Goal: Information Seeking & Learning: Learn about a topic

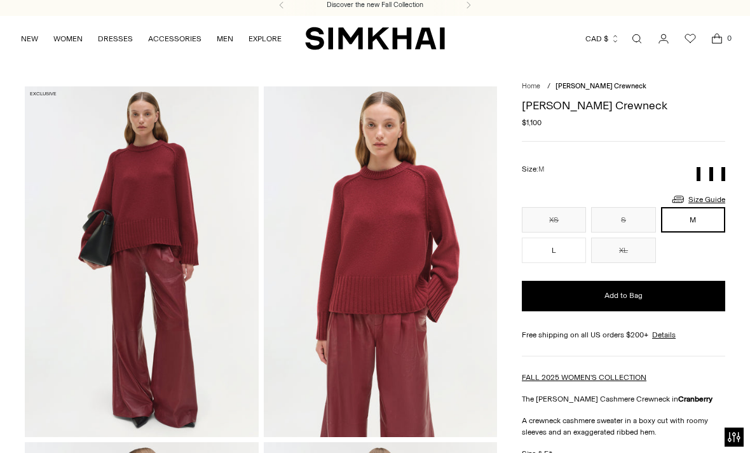
scroll to position [6, 0]
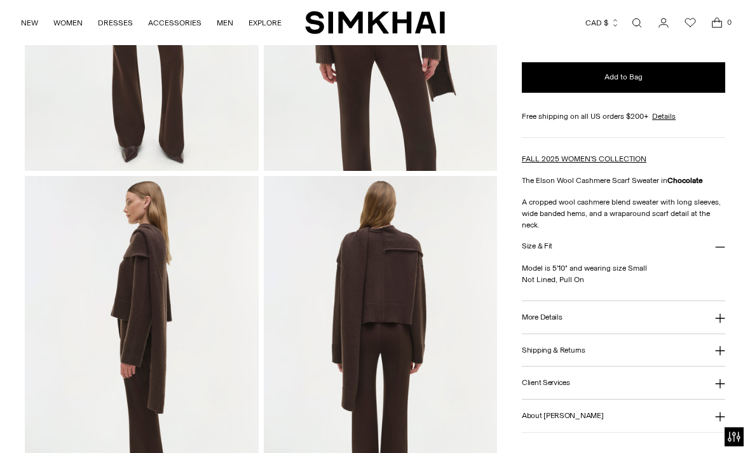
scroll to position [274, 0]
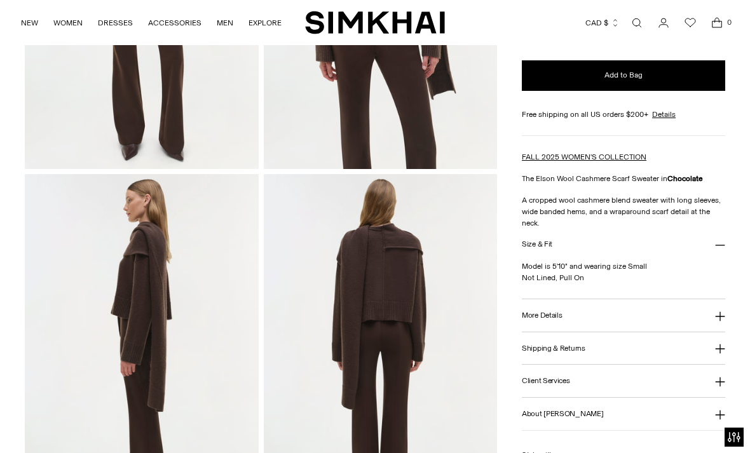
click at [636, 317] on button "More Details" at bounding box center [623, 316] width 203 height 32
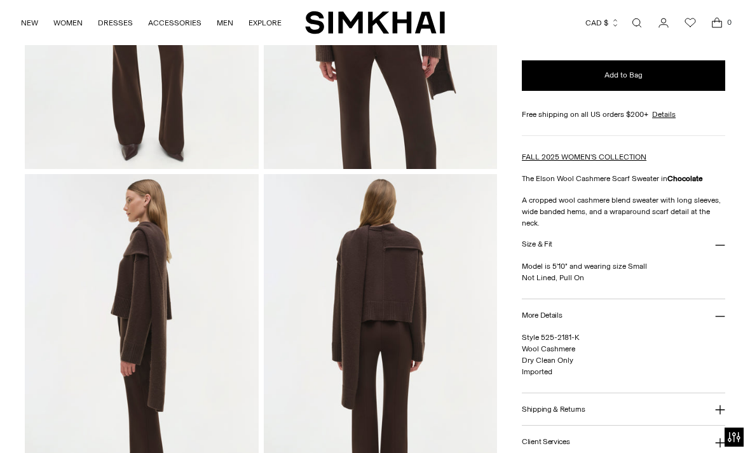
click at [556, 251] on button "Size & Fit" at bounding box center [623, 245] width 203 height 32
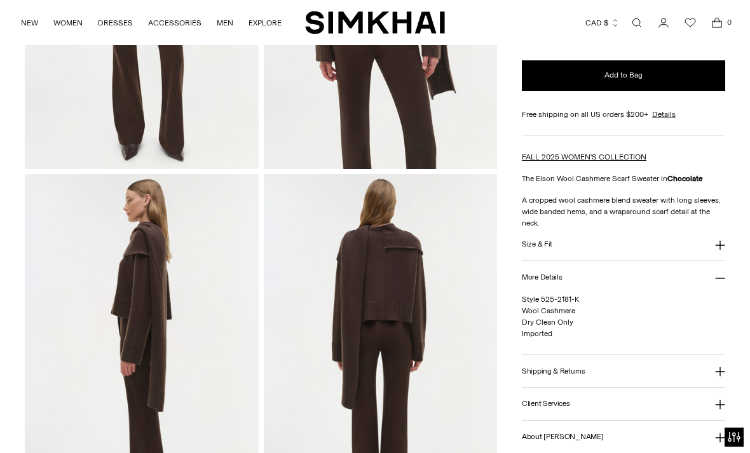
click at [700, 233] on button "Size & Fit" at bounding box center [623, 245] width 203 height 32
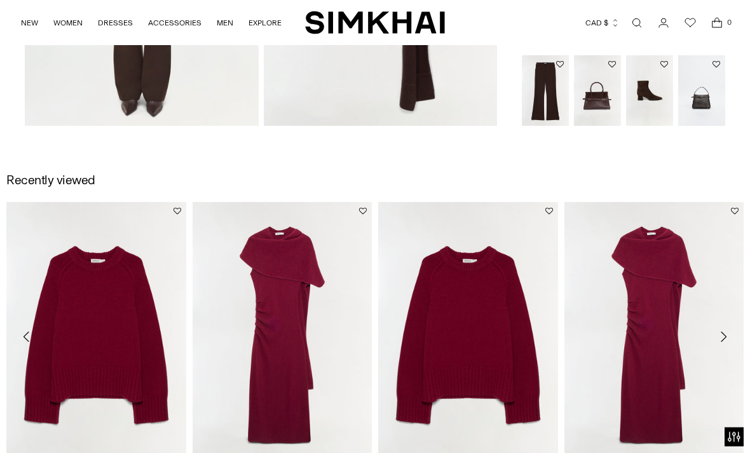
scroll to position [1090, 0]
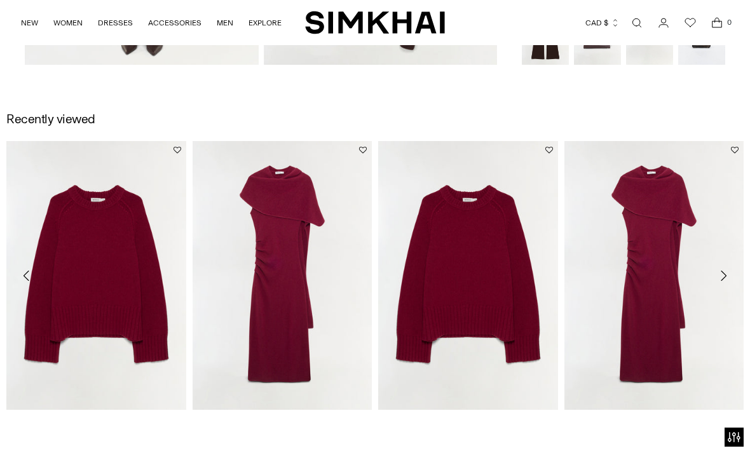
click at [724, 279] on icon "Move to next carousel slide" at bounding box center [724, 276] width 6 height 10
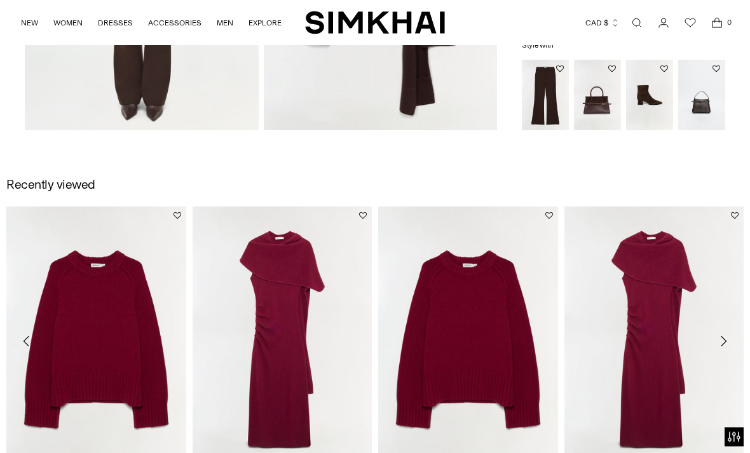
scroll to position [1024, 0]
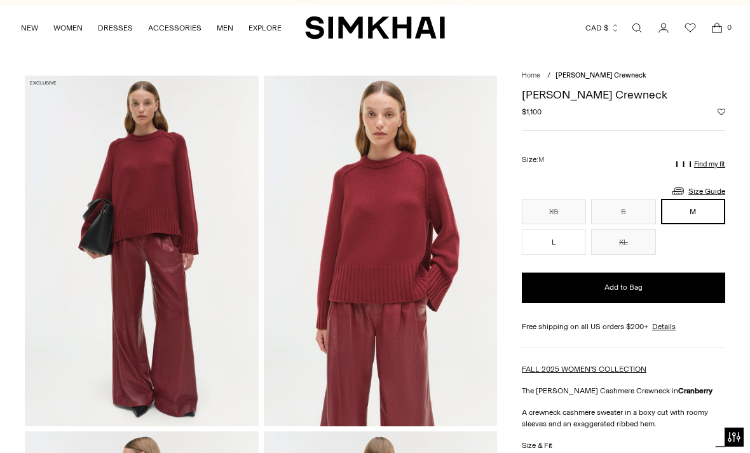
scroll to position [18, 0]
